Goal: Information Seeking & Learning: Learn about a topic

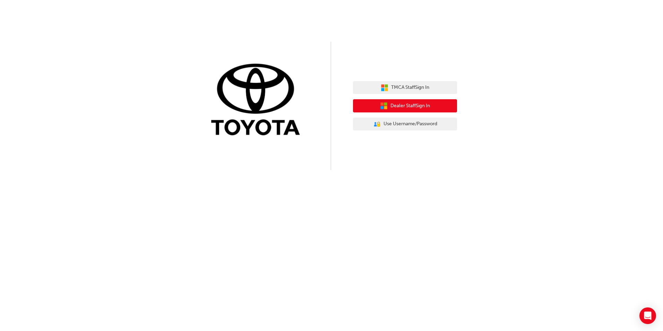
click at [403, 103] on span "Dealer Staff Sign In" at bounding box center [410, 106] width 40 height 8
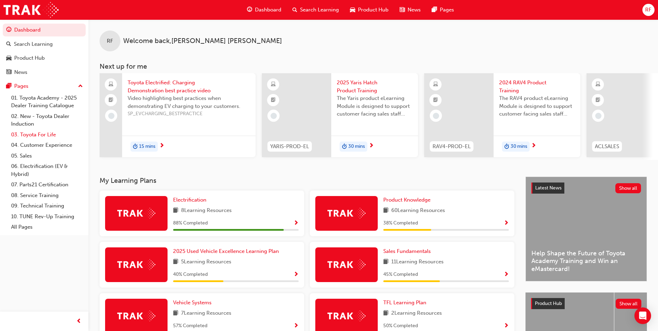
click at [31, 136] on link "03. Toyota For Life" at bounding box center [46, 134] width 77 height 11
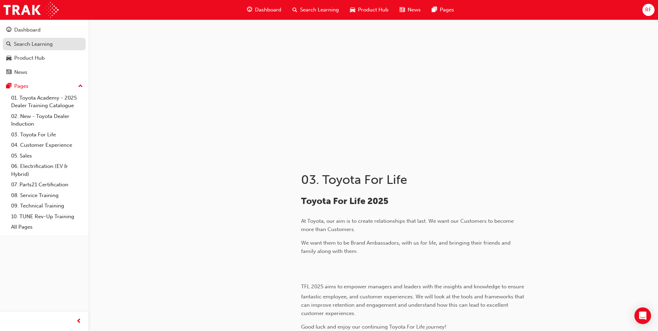
click at [29, 40] on div "Search Learning" at bounding box center [33, 44] width 39 height 8
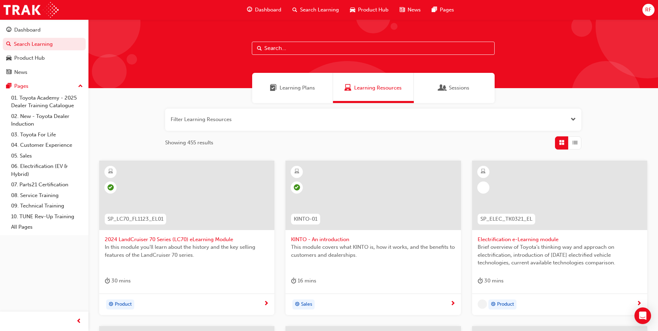
click at [285, 47] on input "text" at bounding box center [373, 48] width 243 height 13
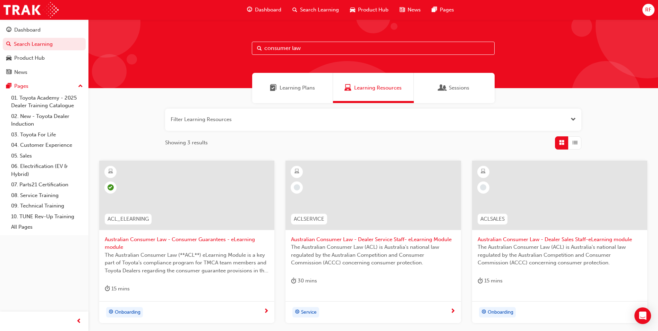
type input "consumer law"
click at [514, 238] on span "Australian Consumer Law - Dealer Sales Staff-eLearning module" at bounding box center [559, 239] width 164 height 8
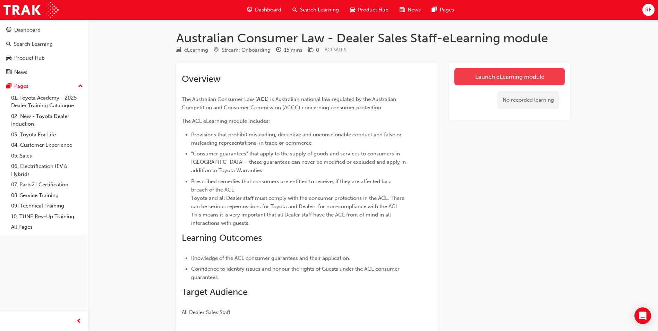
click at [499, 78] on link "Launch eLearning module" at bounding box center [509, 76] width 110 height 17
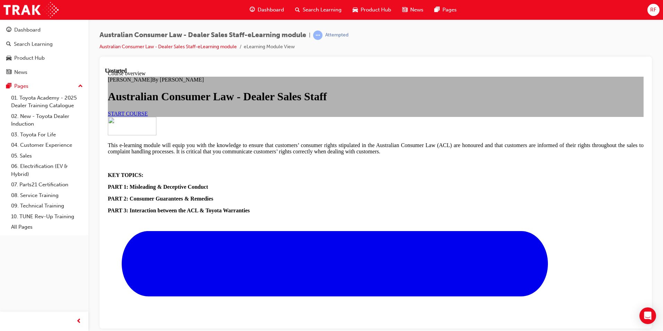
scroll to position [104, 0]
click at [148, 110] on link "START COURSE" at bounding box center [128, 113] width 40 height 6
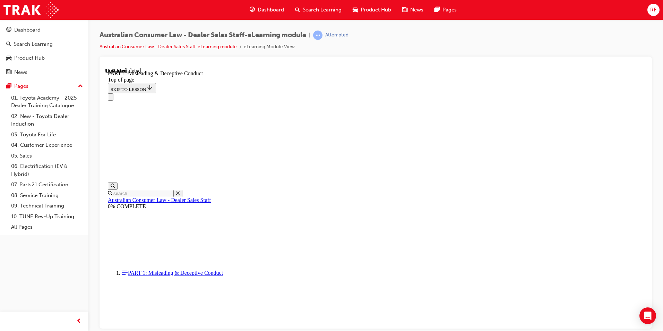
scroll to position [472, 0]
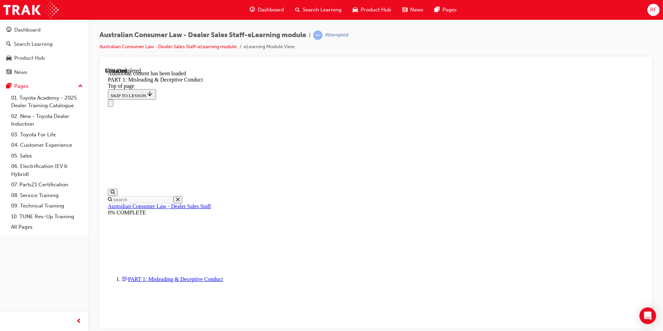
scroll to position [793, 0]
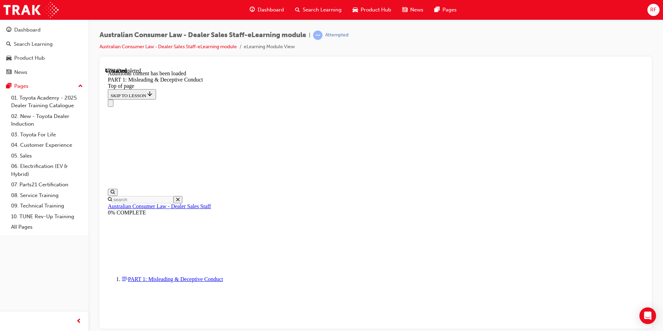
scroll to position [985, 0]
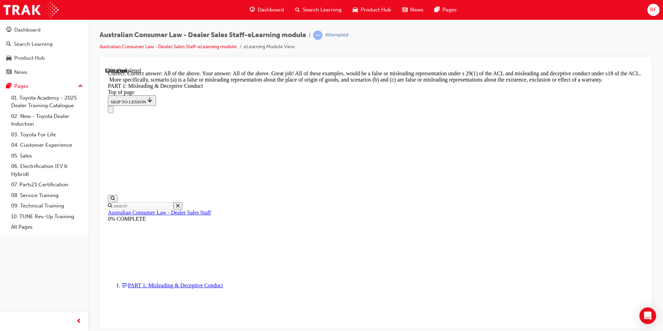
scroll to position [1181, 0]
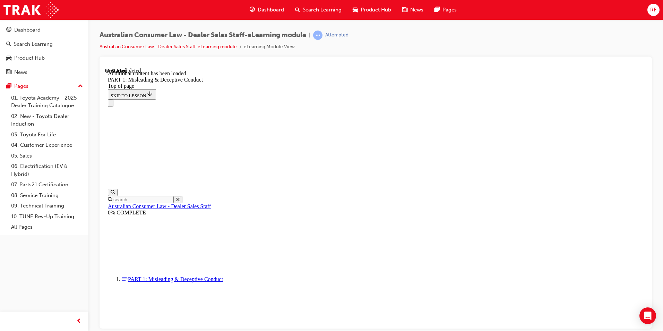
scroll to position [1368, 0]
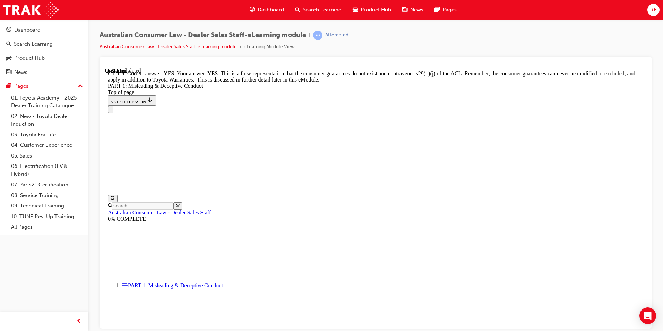
scroll to position [1507, 0]
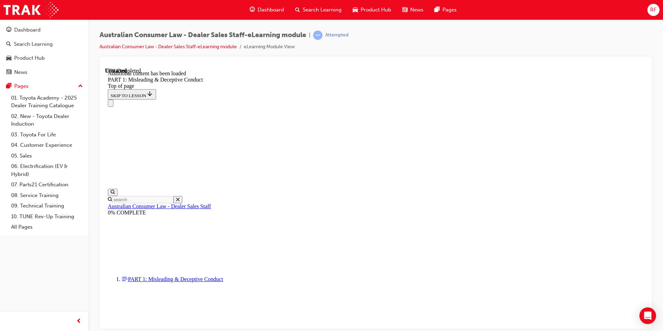
scroll to position [1694, 0]
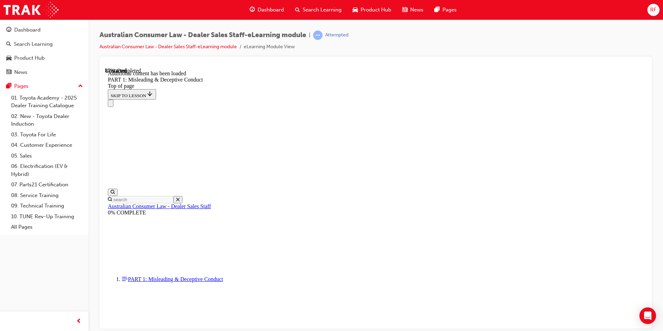
scroll to position [1881, 0]
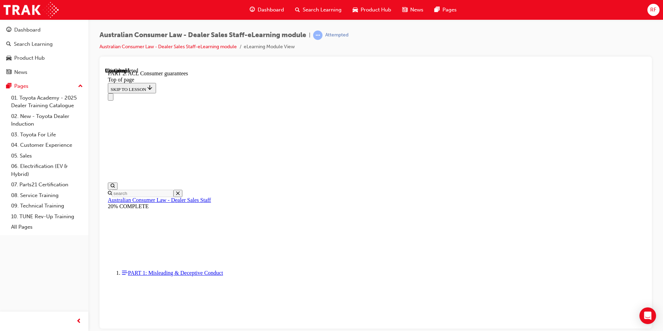
scroll to position [1129, 0]
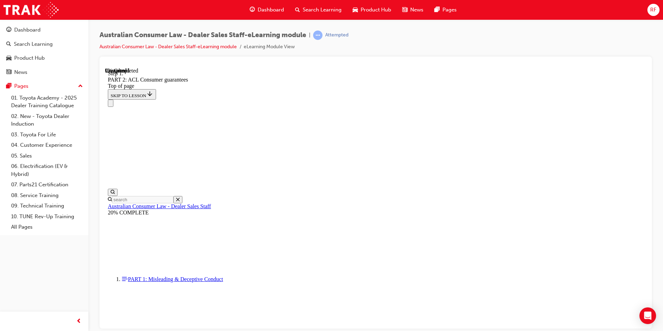
scroll to position [1124, 0]
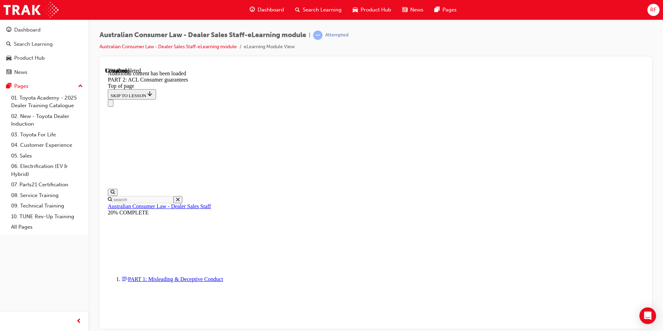
scroll to position [1311, 0]
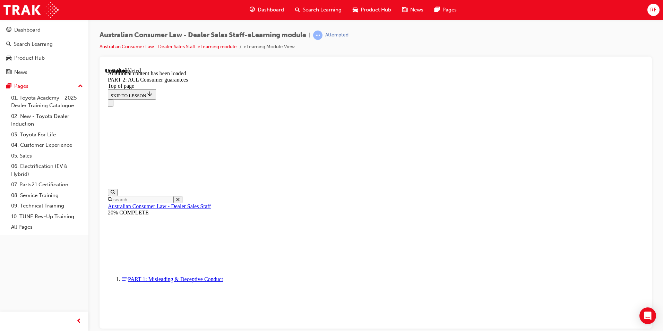
scroll to position [1672, 0]
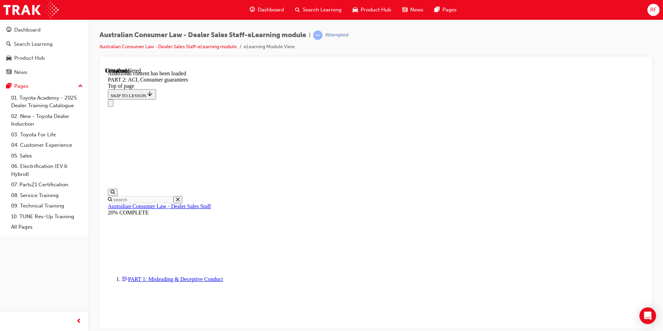
drag, startPoint x: 502, startPoint y: 166, endPoint x: 496, endPoint y: 168, distance: 6.1
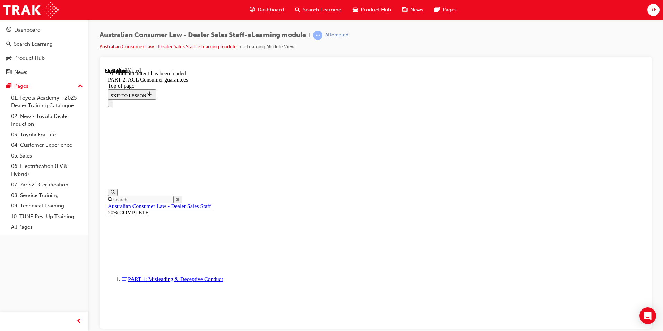
scroll to position [2970, 0]
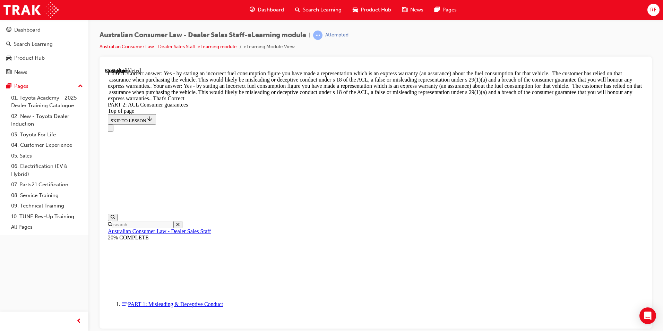
scroll to position [3153, 0]
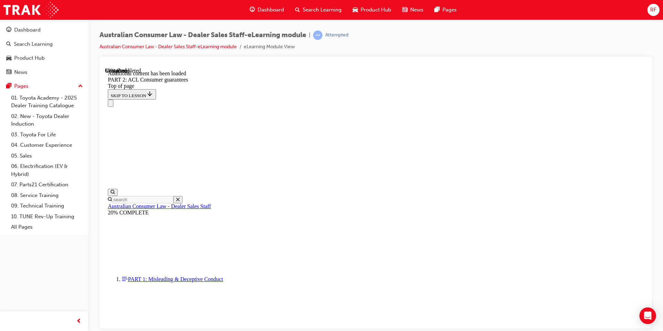
scroll to position [4311, 0]
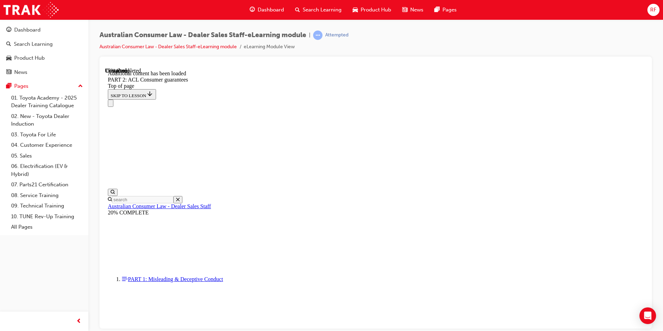
scroll to position [5873, 0]
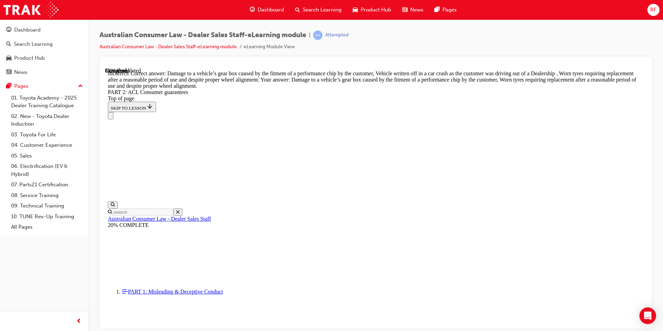
scroll to position [6930, 0]
drag, startPoint x: 320, startPoint y: 265, endPoint x: 326, endPoint y: 248, distance: 17.7
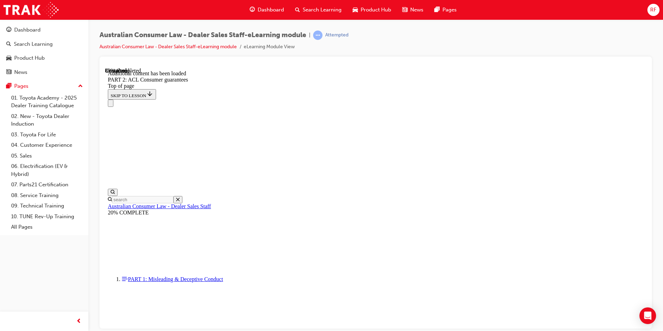
scroll to position [7523, 0]
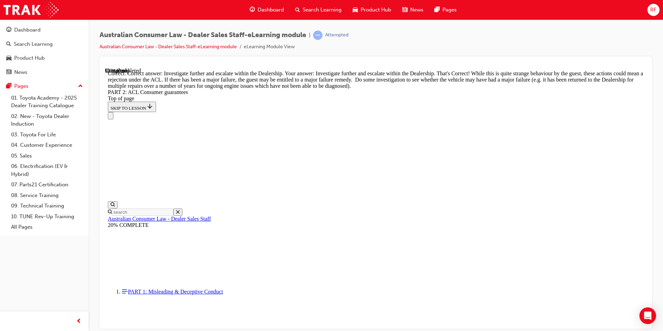
scroll to position [7721, 0]
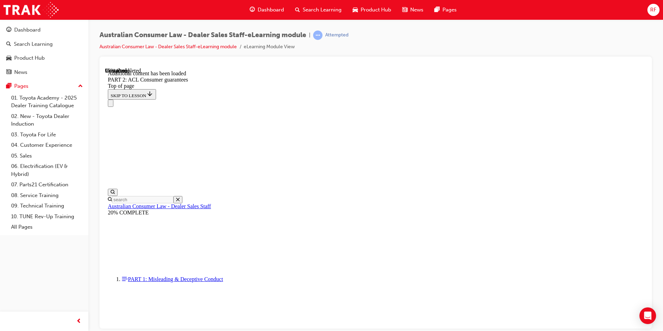
scroll to position [8290, 0]
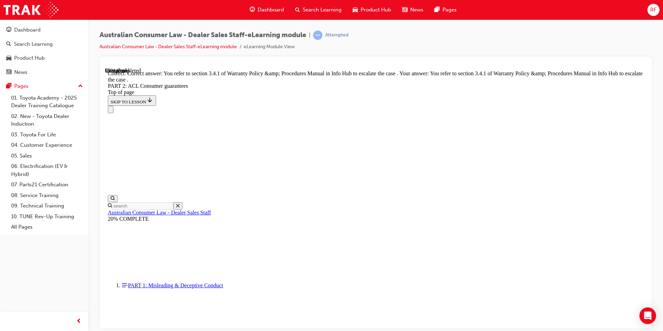
scroll to position [8698, 0]
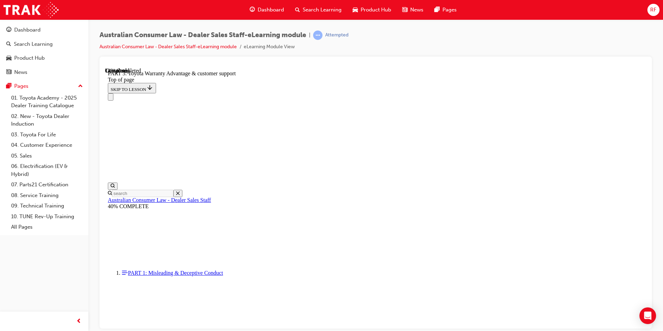
scroll to position [403, 0]
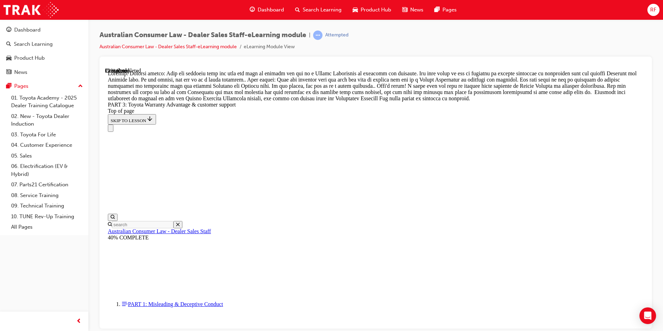
scroll to position [622, 0]
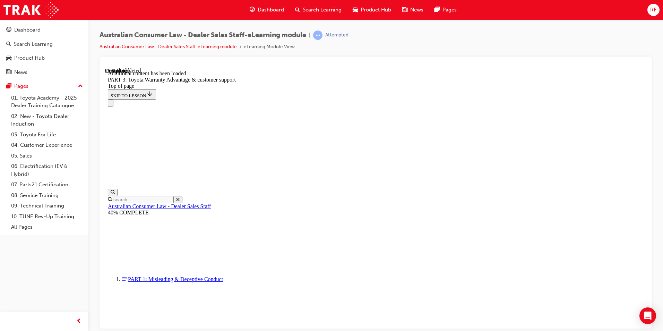
scroll to position [809, 0]
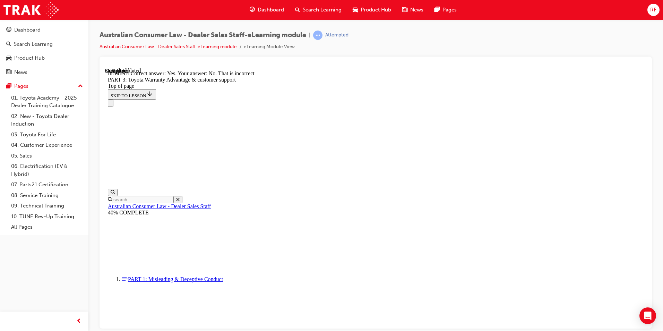
scroll to position [855, 0]
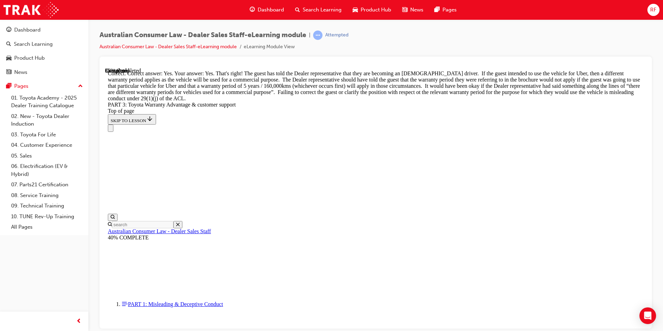
scroll to position [1034, 0]
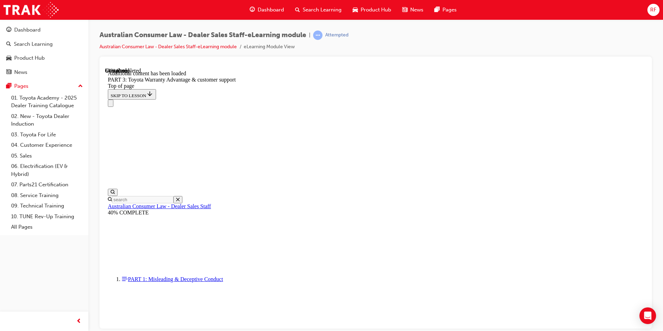
scroll to position [1776, 0]
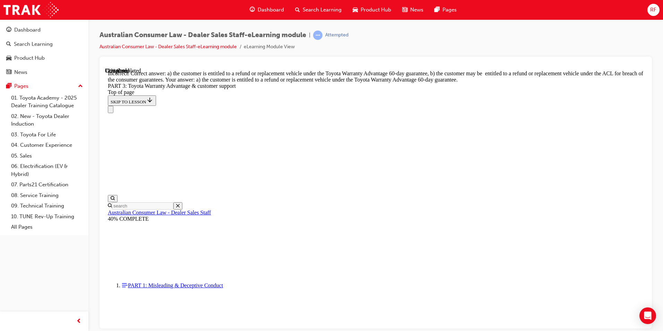
scroll to position [1916, 0]
drag, startPoint x: 416, startPoint y: 241, endPoint x: 421, endPoint y: 241, distance: 4.2
drag, startPoint x: 325, startPoint y: 256, endPoint x: 323, endPoint y: 264, distance: 8.2
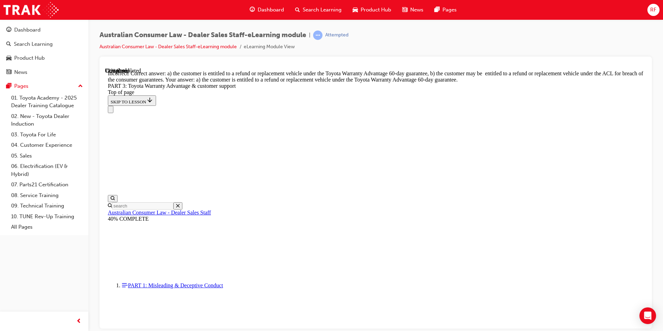
drag, startPoint x: 324, startPoint y: 291, endPoint x: 340, endPoint y: 286, distance: 16.7
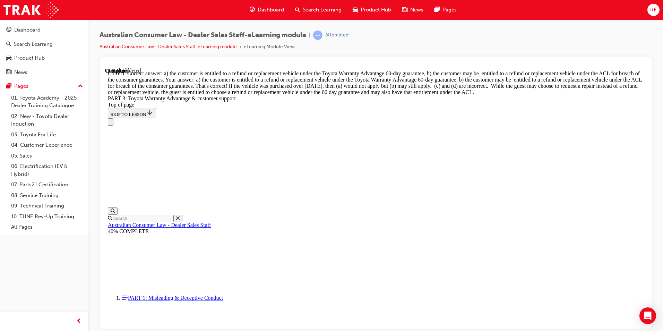
scroll to position [2022, 0]
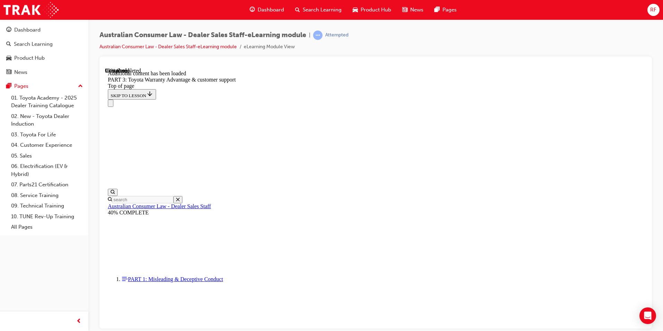
scroll to position [2192, 0]
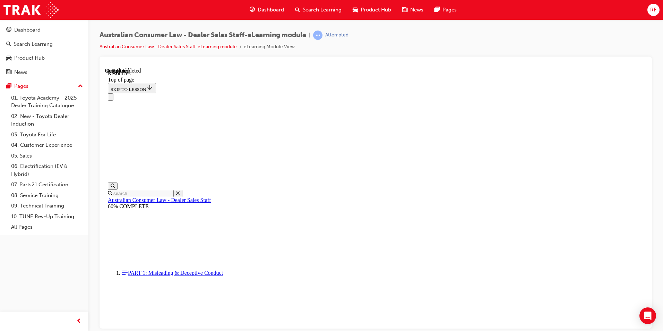
scroll to position [340, 0]
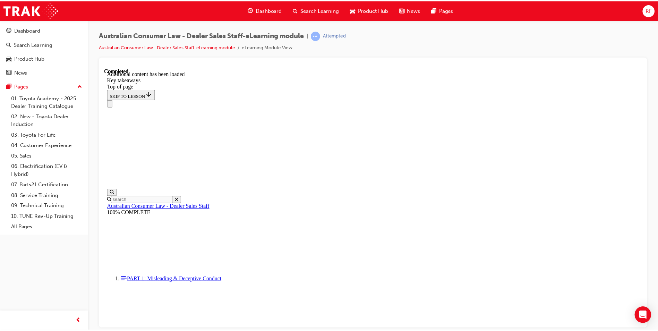
scroll to position [145, 0]
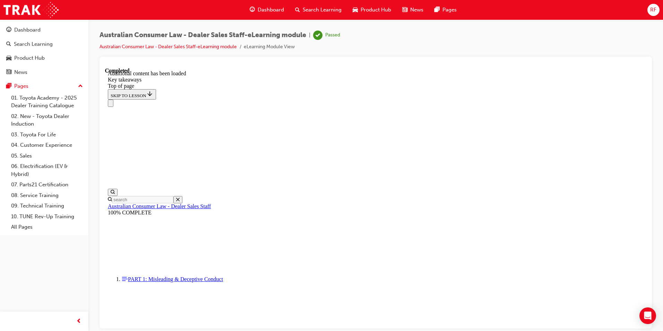
click at [266, 8] on span "Dashboard" at bounding box center [271, 10] width 26 height 8
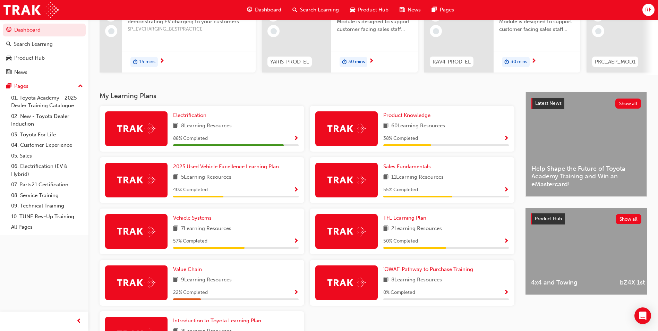
scroll to position [78, 0]
